Goal: Task Accomplishment & Management: Use online tool/utility

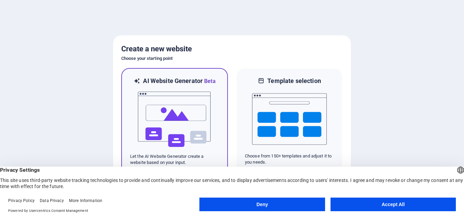
click at [210, 132] on img at bounding box center [174, 119] width 75 height 68
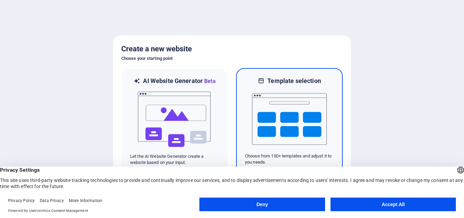
click at [268, 127] on img at bounding box center [289, 119] width 75 height 68
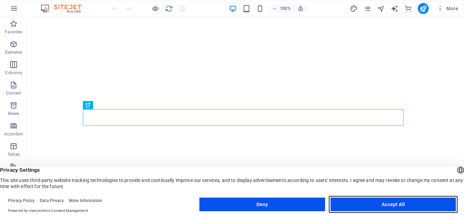
click at [399, 202] on button "Accept All" at bounding box center [392, 204] width 125 height 14
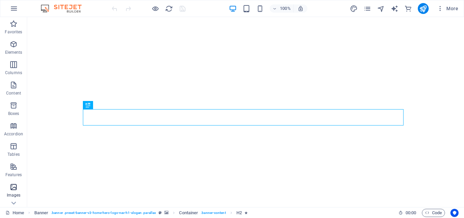
click at [17, 189] on icon "button" at bounding box center [14, 187] width 8 height 8
